Goal: Task Accomplishment & Management: Manage account settings

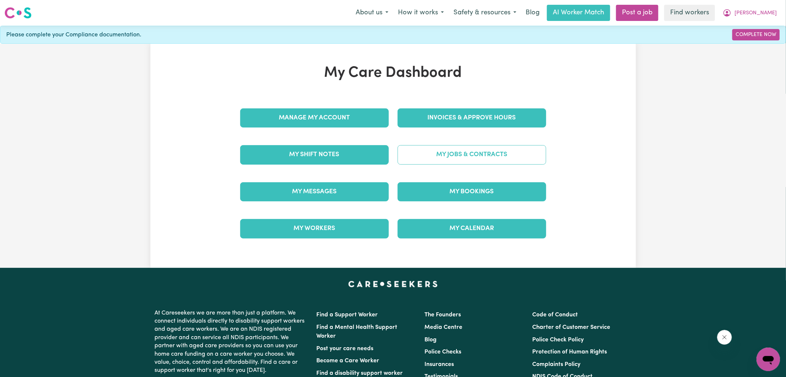
click at [422, 152] on link "My Jobs & Contracts" at bounding box center [472, 154] width 149 height 19
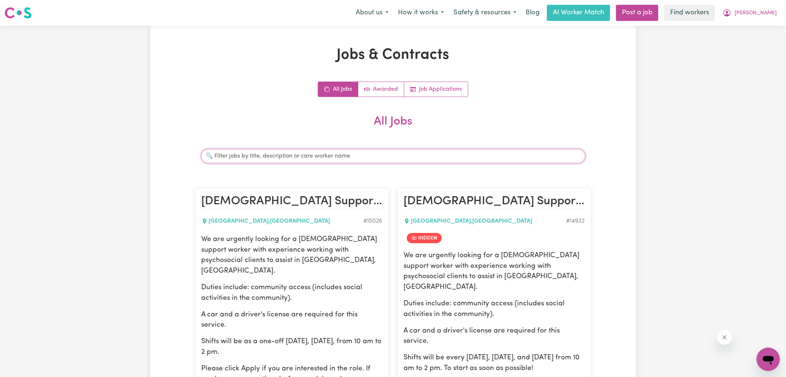
click at [295, 159] on input "Search jobs" at bounding box center [393, 156] width 384 height 14
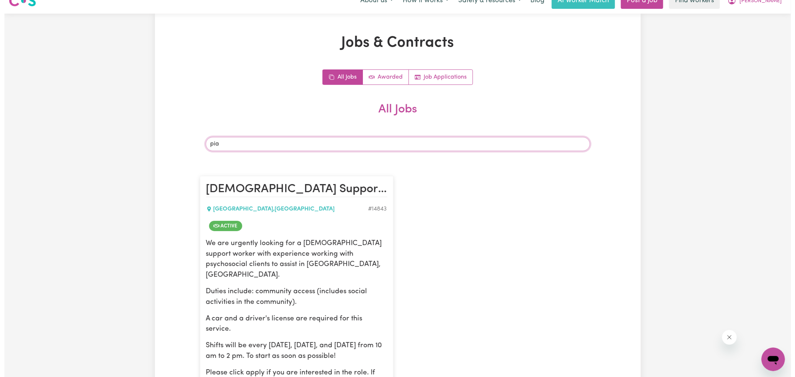
scroll to position [385, 0]
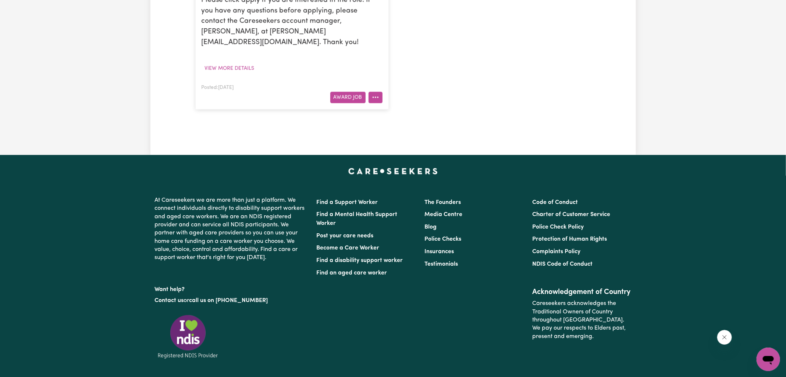
type input "pia"
click at [372, 94] on icon "More options" at bounding box center [375, 97] width 7 height 7
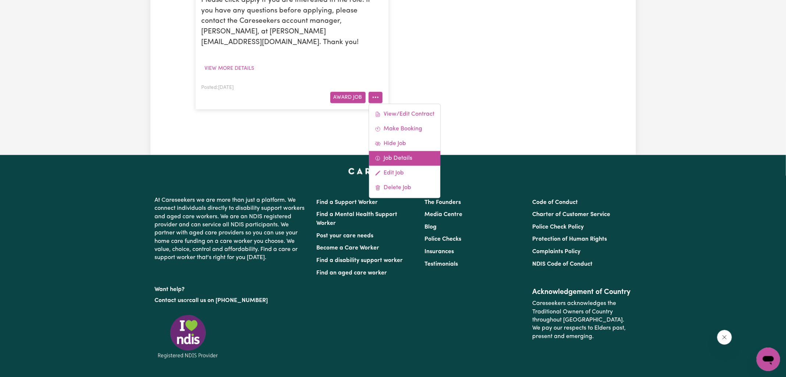
click at [392, 151] on link "Job Details" at bounding box center [404, 158] width 71 height 15
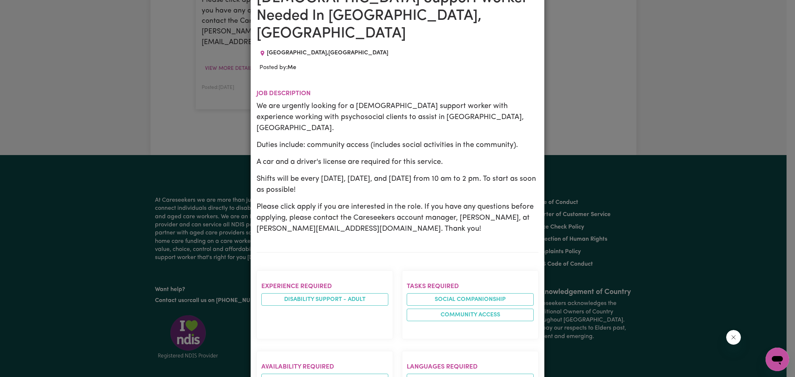
scroll to position [0, 0]
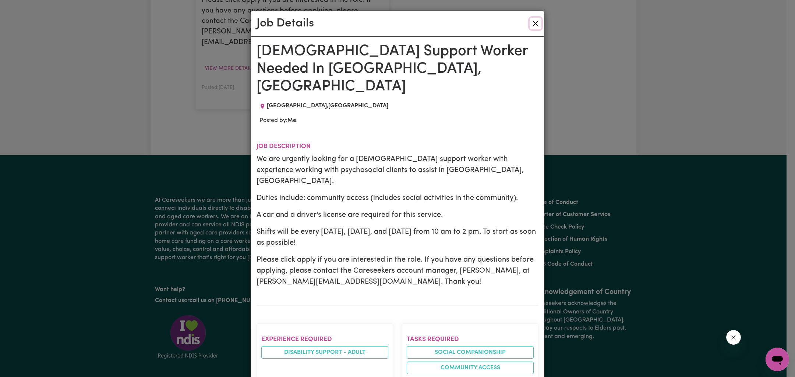
click at [533, 24] on button "Close" at bounding box center [535, 24] width 12 height 12
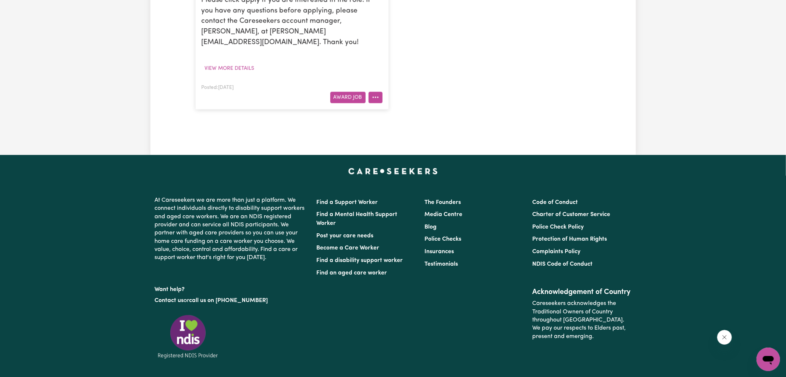
click at [379, 94] on icon "More options" at bounding box center [375, 97] width 7 height 7
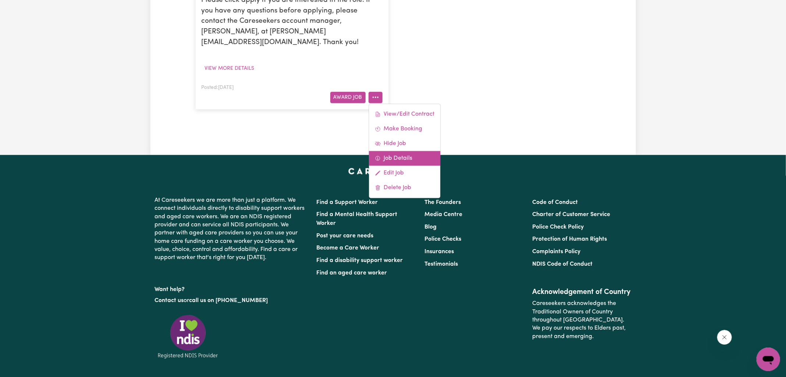
click at [397, 151] on link "Job Details" at bounding box center [404, 158] width 71 height 15
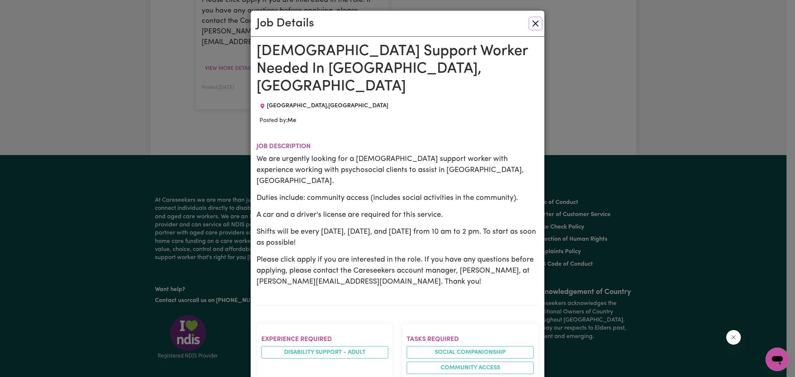
click at [530, 24] on button "Close" at bounding box center [535, 24] width 12 height 12
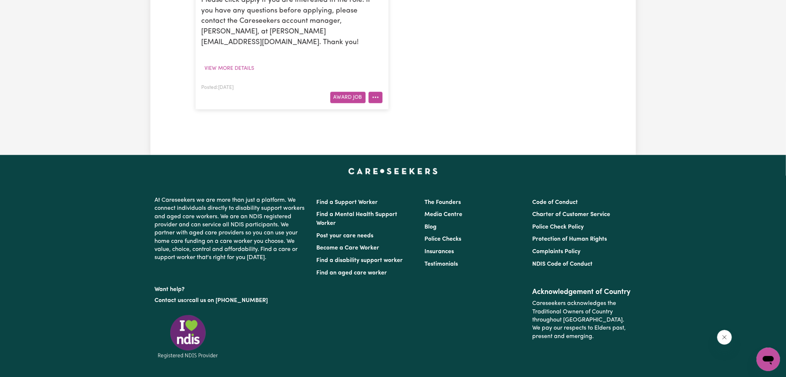
click at [381, 92] on button "More options" at bounding box center [376, 97] width 14 height 11
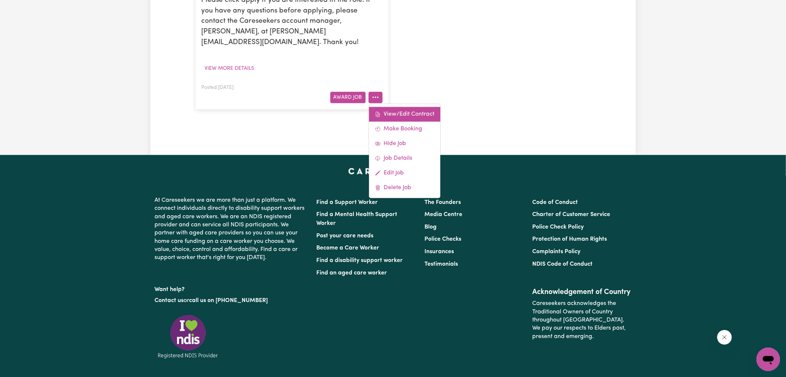
click at [418, 107] on link "View/Edit Contract" at bounding box center [404, 114] width 71 height 15
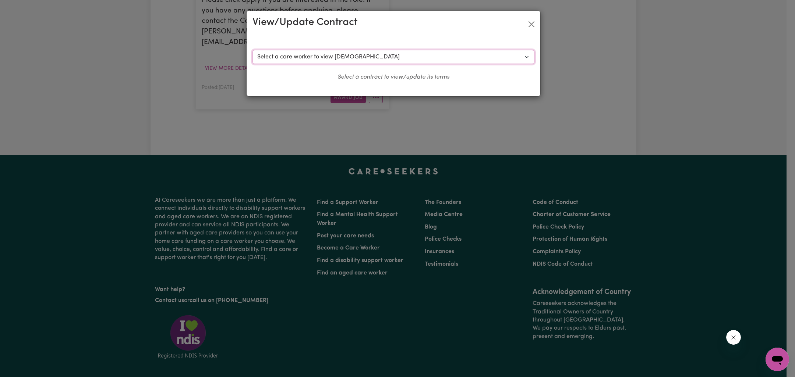
click at [320, 54] on select "Select a care worker to view [DEMOGRAPHIC_DATA] #10490 - [PERSON_NAME] (contrac…" at bounding box center [393, 57] width 282 height 14
select select "10134"
click at [252, 50] on select "Select a care worker to view [DEMOGRAPHIC_DATA] #10490 - [PERSON_NAME] (contrac…" at bounding box center [393, 57] width 282 height 14
select select "WEEKDAY_DAYTIME"
select select "ASSISTANCE_SELF_CARE"
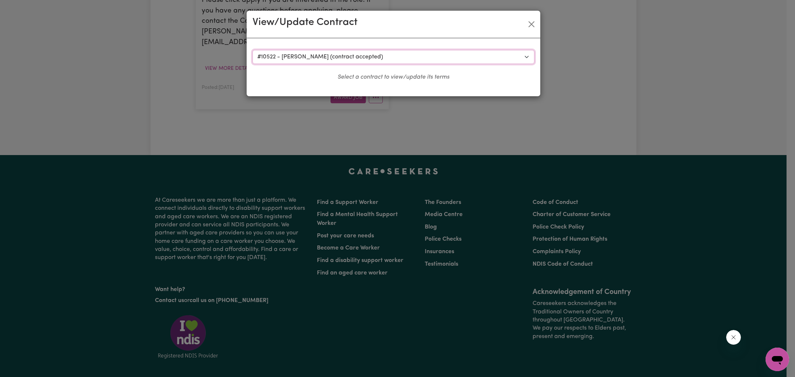
select select "ONE"
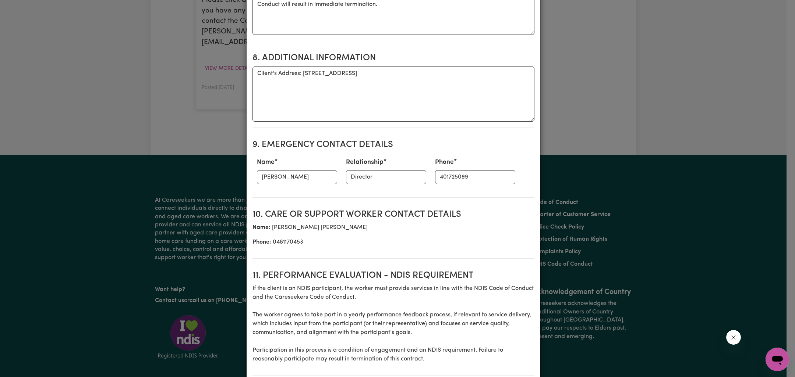
scroll to position [923, 0]
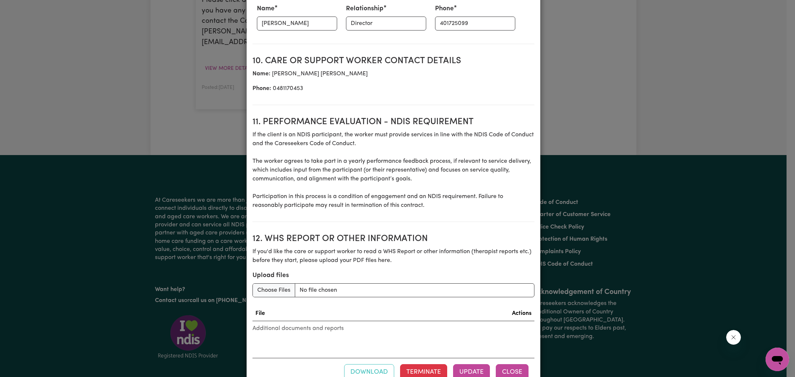
click at [517, 365] on button "Close" at bounding box center [511, 373] width 33 height 16
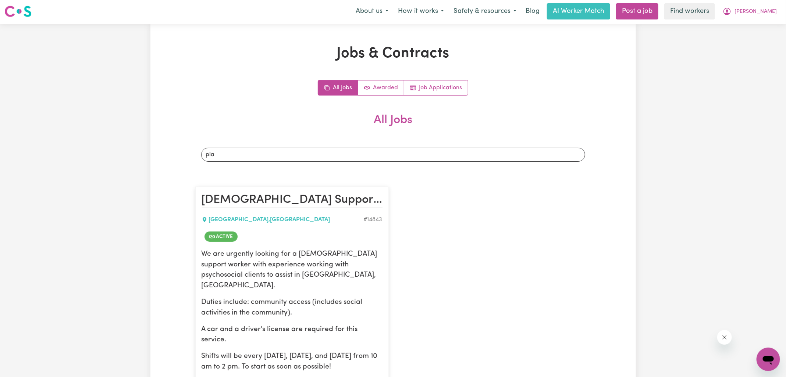
scroll to position [0, 0]
